Goal: Information Seeking & Learning: Learn about a topic

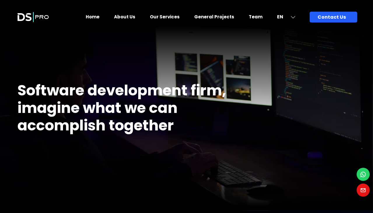
drag, startPoint x: 19, startPoint y: 88, endPoint x: 176, endPoint y: 134, distance: 164.2
click at [176, 134] on div "Software development firm, imagine what we can accomplish together" at bounding box center [130, 111] width 224 height 71
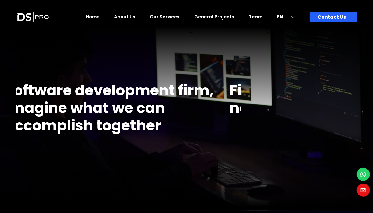
drag, startPoint x: 196, startPoint y: 126, endPoint x: 145, endPoint y: 133, distance: 52.1
click at [156, 133] on h1 "Software development firm, imagine what we can accomplish together" at bounding box center [117, 108] width 224 height 52
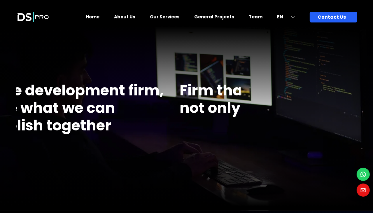
drag, startPoint x: 202, startPoint y: 113, endPoint x: 101, endPoint y: 129, distance: 101.7
click at [116, 127] on h1 "Software development firm, imagine what we can accomplish together" at bounding box center [67, 108] width 224 height 52
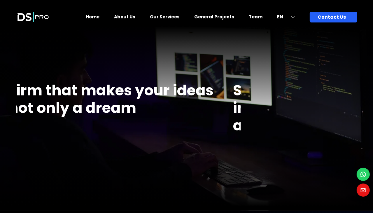
drag, startPoint x: 215, startPoint y: 106, endPoint x: 115, endPoint y: 119, distance: 100.8
click at [135, 118] on div "Firm that makes your ideas not only a dream" at bounding box center [121, 102] width 224 height 53
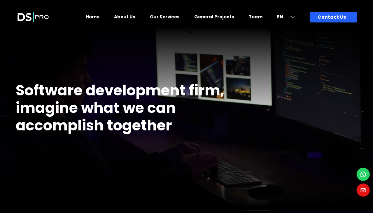
drag, startPoint x: 226, startPoint y: 103, endPoint x: 168, endPoint y: 111, distance: 59.0
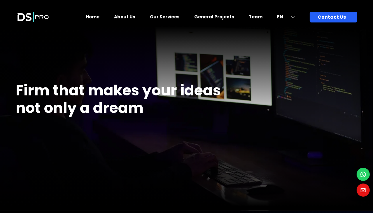
drag, startPoint x: 205, startPoint y: 103, endPoint x: 167, endPoint y: 112, distance: 39.4
click at [182, 110] on h1 "Firm that makes your ideas not only a dream" at bounding box center [128, 99] width 224 height 35
drag, startPoint x: 166, startPoint y: 112, endPoint x: 112, endPoint y: 116, distance: 54.4
click at [135, 116] on h1 "Firm that makes your ideas not only a dream" at bounding box center [128, 99] width 224 height 35
click at [109, 115] on h1 "Firm that makes your ideas not only a dream" at bounding box center [128, 99] width 224 height 35
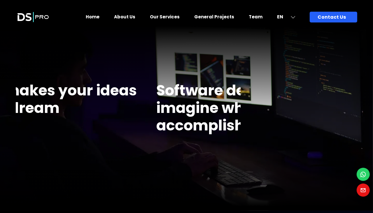
drag, startPoint x: 196, startPoint y: 102, endPoint x: 96, endPoint y: 108, distance: 99.9
click at [109, 108] on h1 "Firm that makes your ideas not only a dream" at bounding box center [44, 99] width 224 height 35
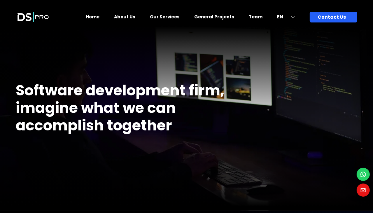
click at [166, 18] on link "Our Services" at bounding box center [165, 17] width 30 height 6
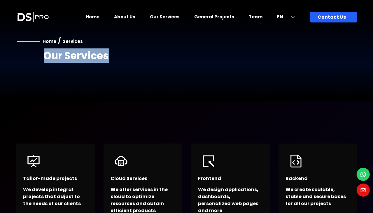
drag, startPoint x: 46, startPoint y: 56, endPoint x: 110, endPoint y: 60, distance: 63.6
click at [110, 60] on h2 "Our Services" at bounding box center [142, 56] width 197 height 14
click at [126, 83] on div "Home / Services Our Services" at bounding box center [128, 68] width 224 height 66
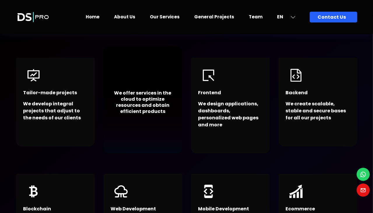
scroll to position [97, 0]
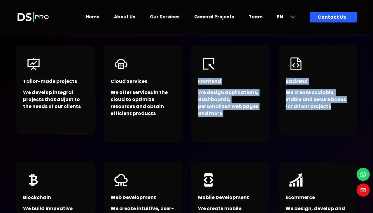
drag, startPoint x: 114, startPoint y: 79, endPoint x: 359, endPoint y: 134, distance: 251.3
click at [359, 134] on div "Tailor-made projects We develop integral projects that adjust to the needs of o…" at bounding box center [187, 151] width 350 height 232
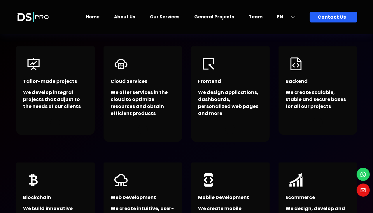
click at [185, 143] on div "Cloud Services We offer services in the cloud to optimize resources and obtain …" at bounding box center [142, 93] width 87 height 116
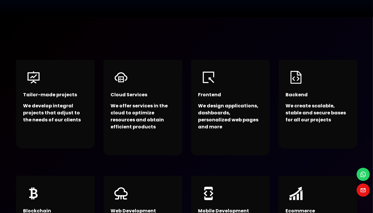
scroll to position [146, 0]
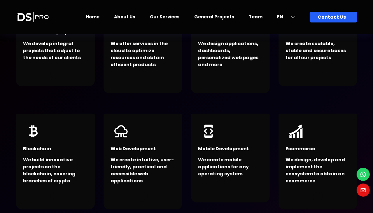
click at [97, 97] on div "Tailor-made projects We develop integral projects that adjust to the needs of o…" at bounding box center [55, 44] width 87 height 116
